Goal: Information Seeking & Learning: Learn about a topic

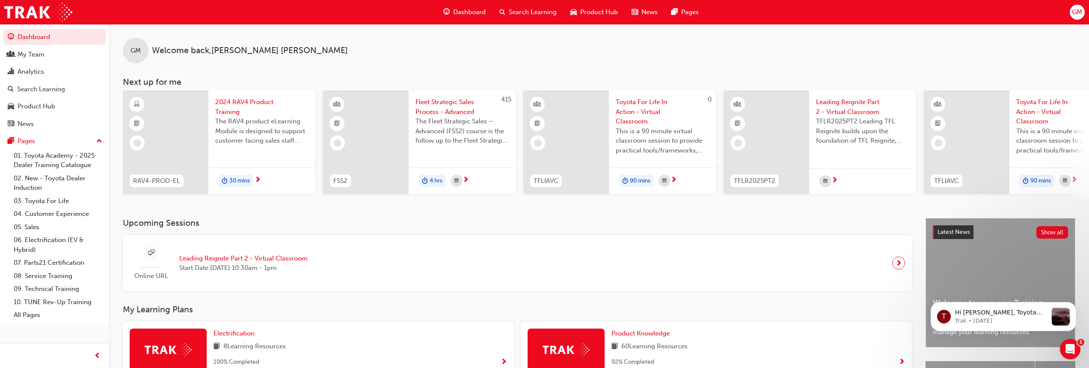
click at [456, 9] on span "Dashboard" at bounding box center [469, 12] width 33 height 10
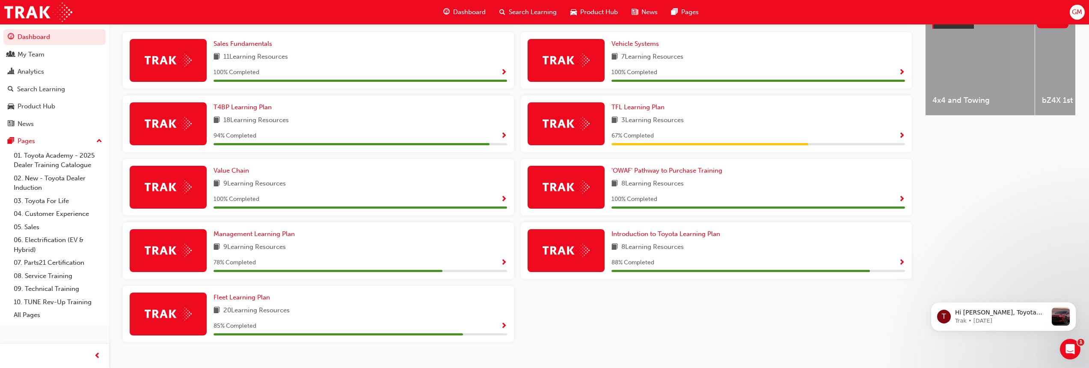
scroll to position [353, 0]
click at [504, 265] on span "Show Progress" at bounding box center [504, 262] width 6 height 8
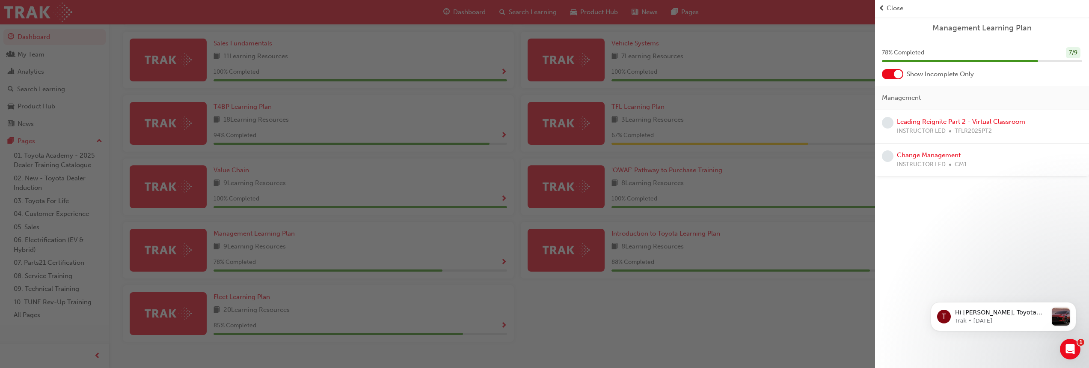
click at [503, 324] on div "button" at bounding box center [437, 184] width 875 height 368
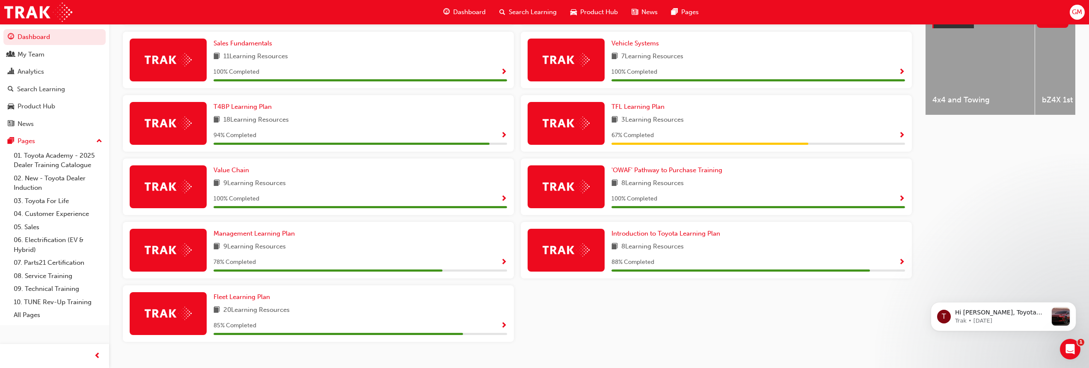
click at [503, 330] on span "Show Progress" at bounding box center [504, 326] width 6 height 8
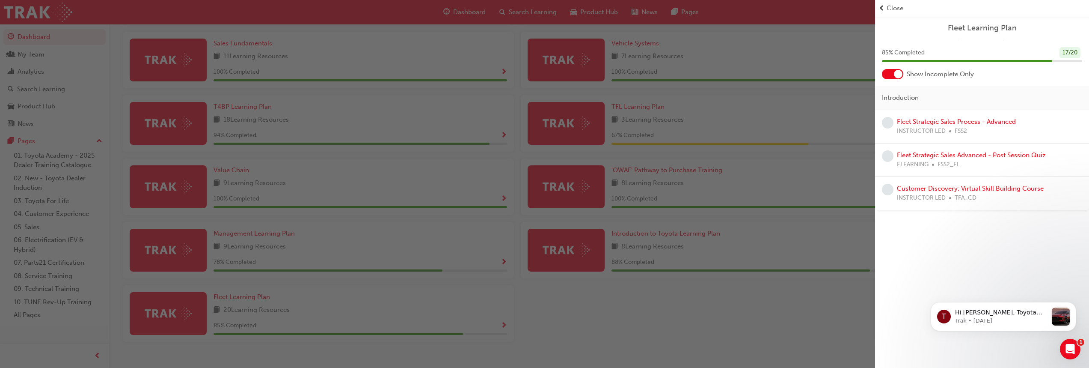
click at [686, 318] on div "button" at bounding box center [437, 184] width 875 height 368
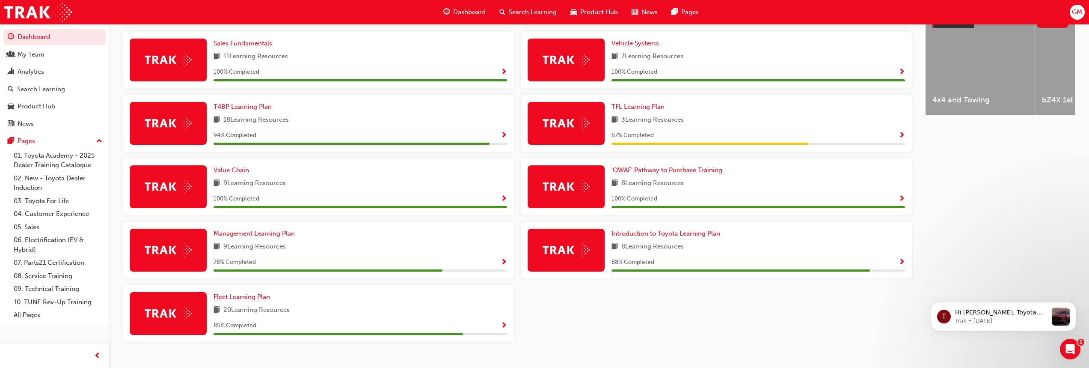
click at [900, 264] on span "Show Progress" at bounding box center [902, 262] width 6 height 8
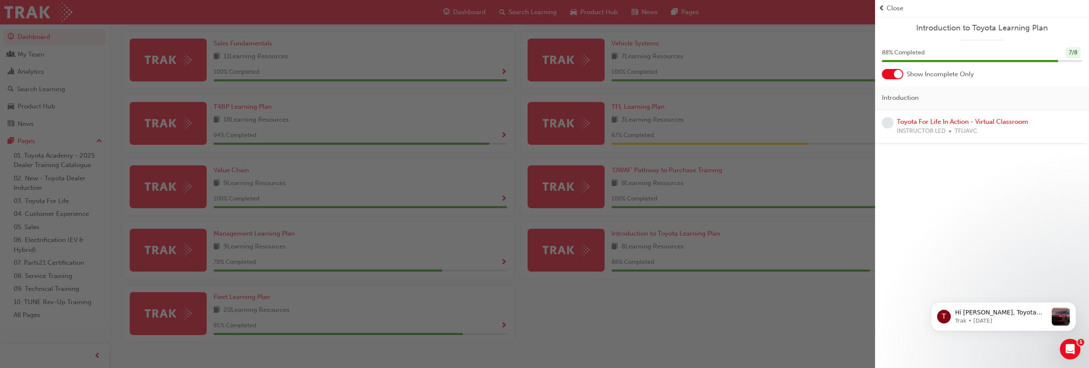
click at [921, 208] on div "Introduction to Toyota Learning Plan 88 % Completed 7 / 8 Show Incomplete Only …" at bounding box center [982, 184] width 214 height 368
click at [505, 326] on div "button" at bounding box center [437, 184] width 875 height 368
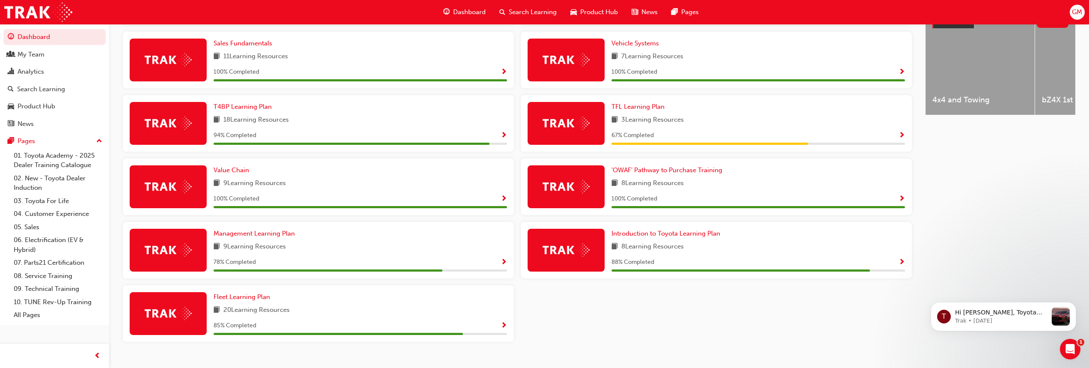
click at [503, 327] on span "Show Progress" at bounding box center [504, 326] width 6 height 8
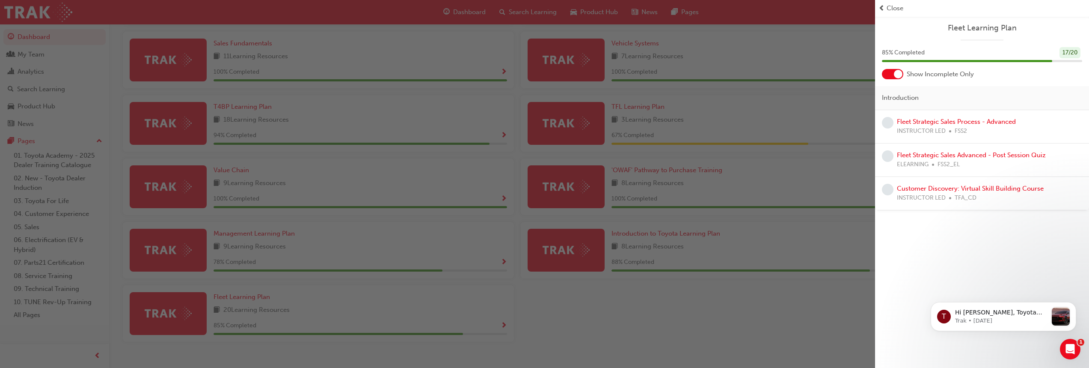
click at [505, 266] on div "button" at bounding box center [437, 184] width 875 height 368
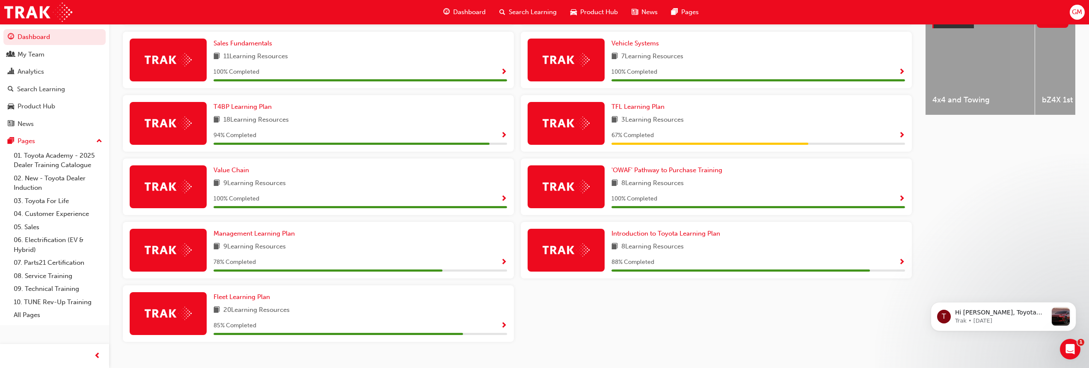
click at [505, 266] on span "Show Progress" at bounding box center [504, 262] width 6 height 8
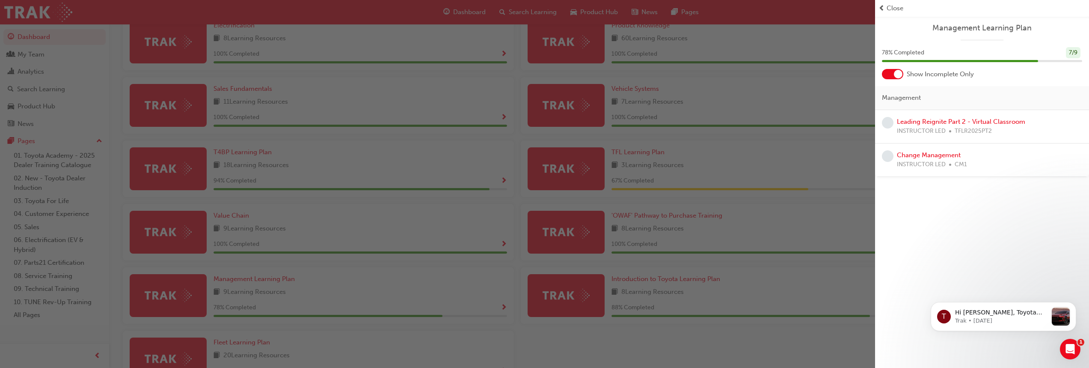
scroll to position [300, 0]
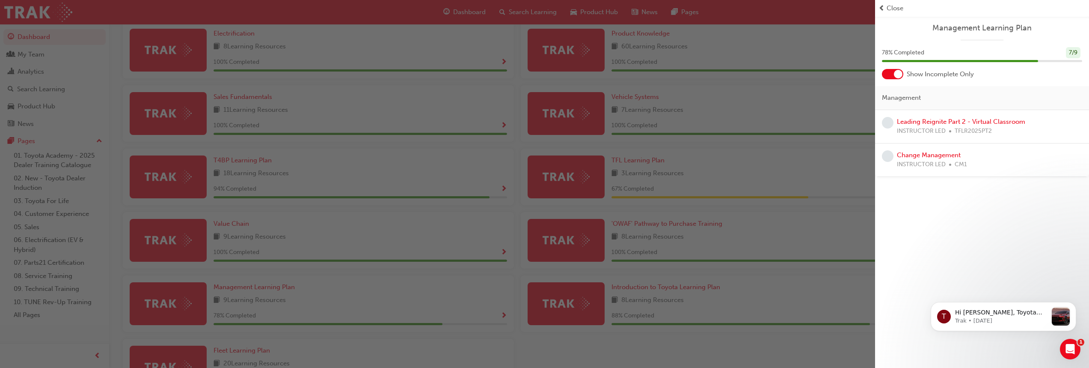
click at [815, 172] on div "button" at bounding box center [437, 184] width 875 height 368
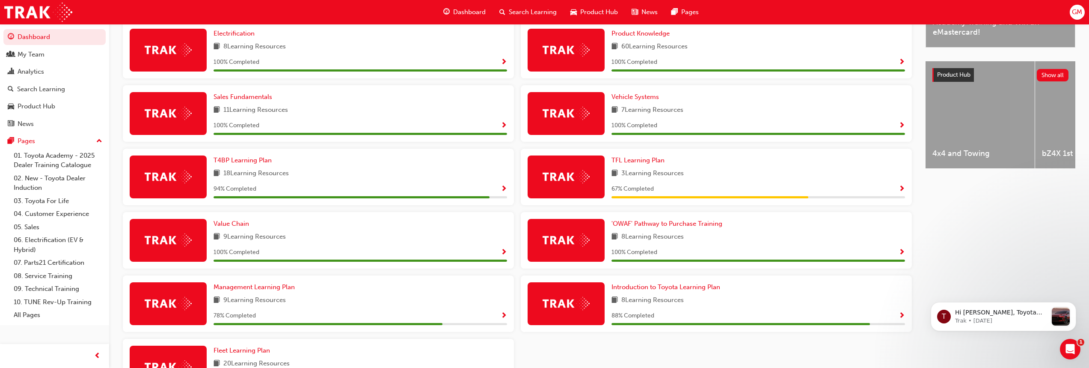
click at [900, 192] on span "Show Progress" at bounding box center [902, 189] width 6 height 8
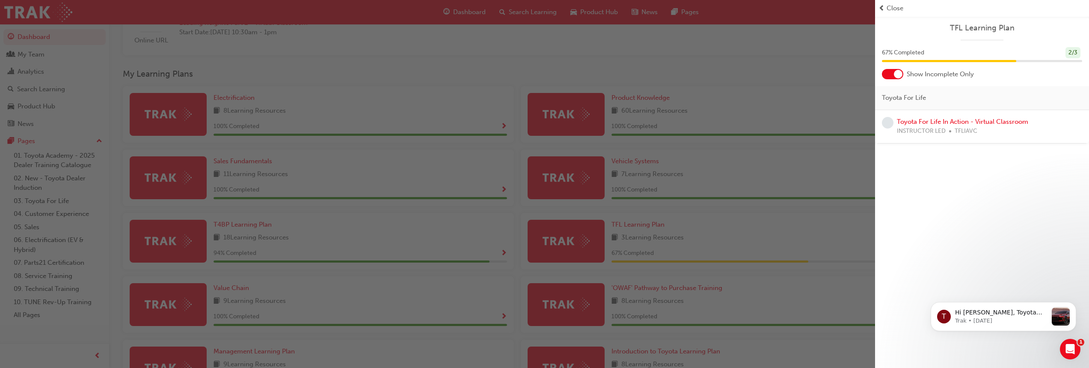
scroll to position [289, 0]
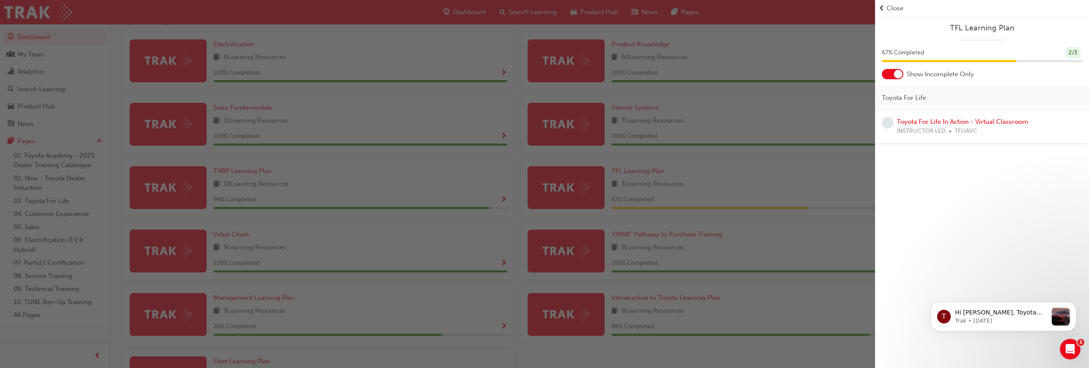
click at [433, 195] on div "button" at bounding box center [437, 184] width 875 height 368
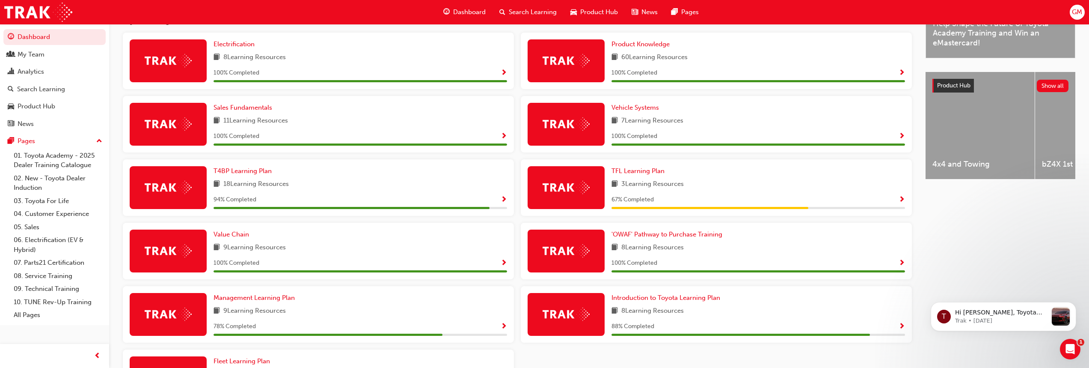
click at [504, 202] on span "Show Progress" at bounding box center [504, 200] width 6 height 8
